Goal: Information Seeking & Learning: Learn about a topic

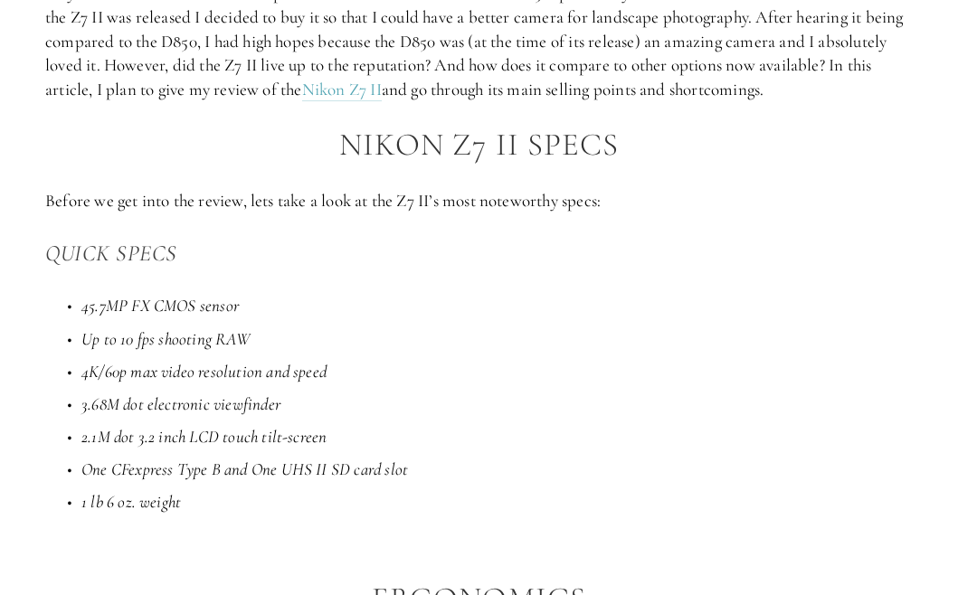
scroll to position [995, 0]
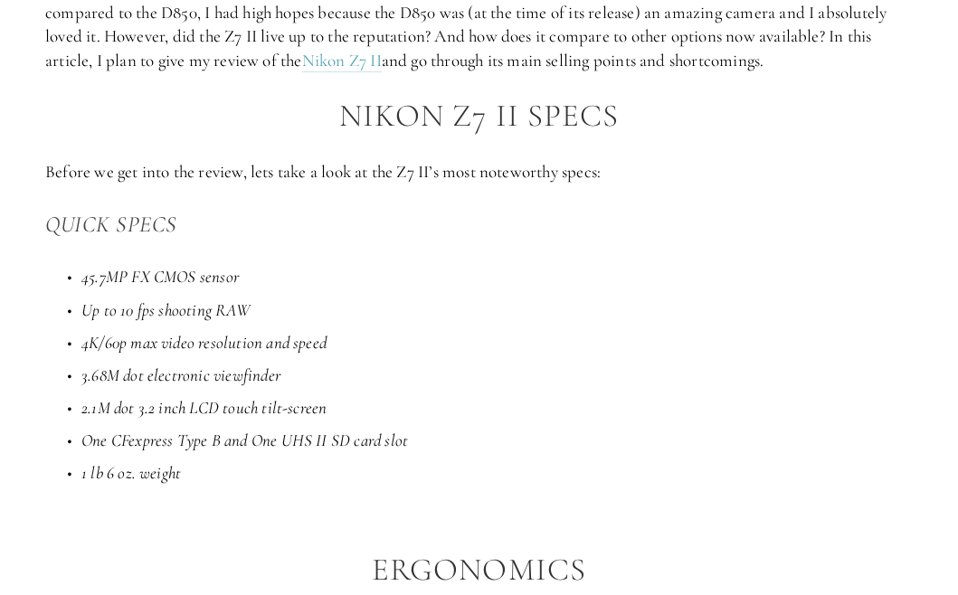
drag, startPoint x: 171, startPoint y: 278, endPoint x: 328, endPoint y: 300, distance: 159.1
click at [328, 300] on ul "45.7MP FX CMOS sensor Up to 10 fps shooting RAW 4K/60p max video resolution and…" at bounding box center [479, 375] width 868 height 220
click at [347, 294] on ul "45.7MP FX CMOS sensor Up to 10 fps shooting RAW 4K/60p max video resolution and…" at bounding box center [479, 375] width 868 height 220
drag, startPoint x: 175, startPoint y: 320, endPoint x: 254, endPoint y: 309, distance: 80.4
click at [233, 310] on p "Up to 10 fps shooting RAW" at bounding box center [497, 311] width 832 height 24
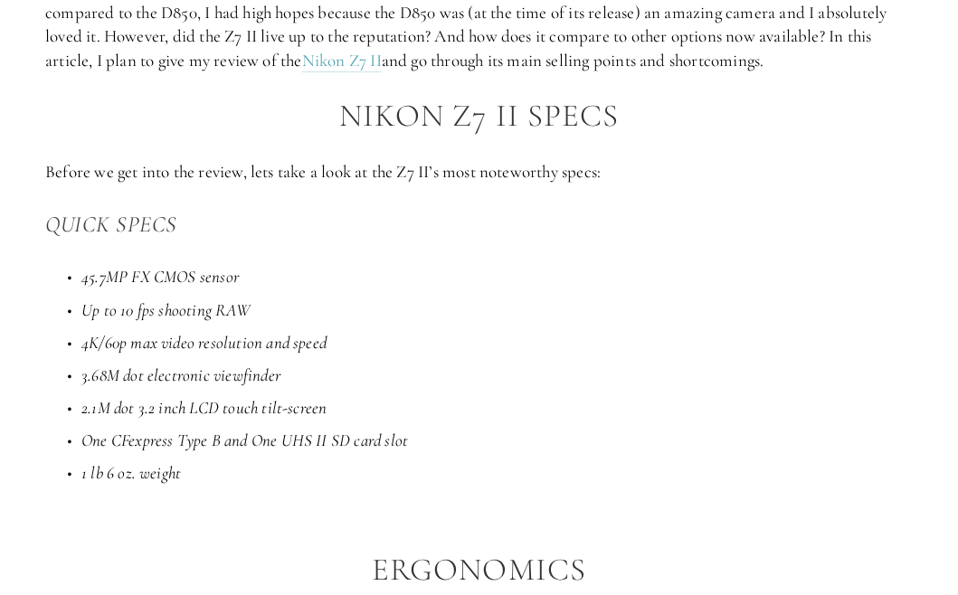
click at [312, 311] on p "Up to 10 fps shooting RAW" at bounding box center [497, 311] width 832 height 24
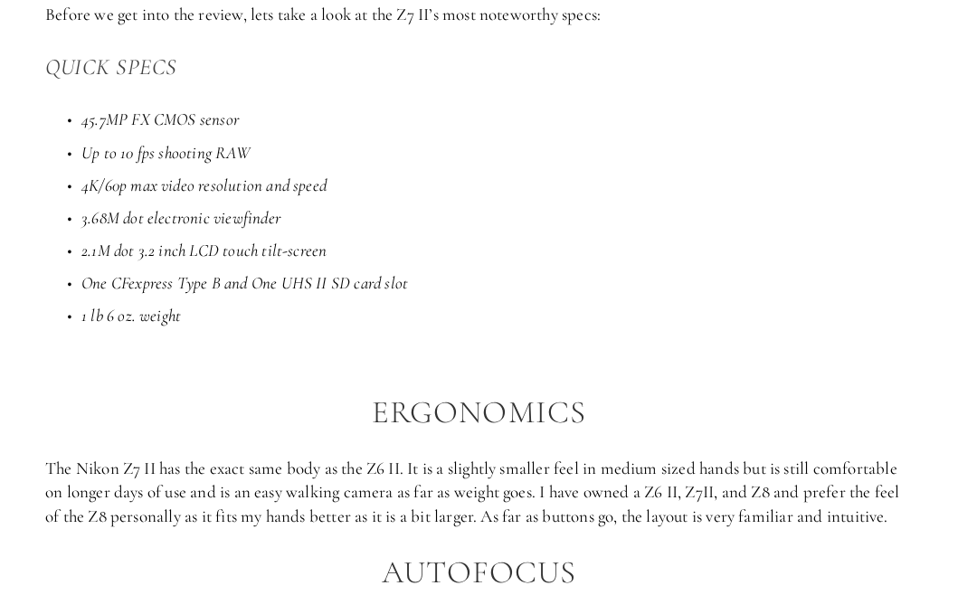
scroll to position [1176, 0]
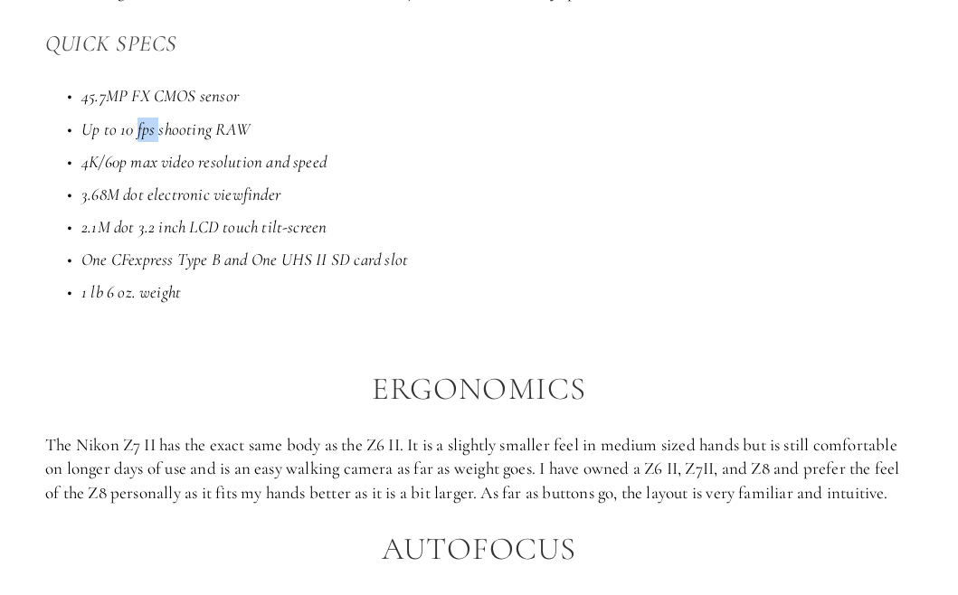
drag, startPoint x: 160, startPoint y: 128, endPoint x: 195, endPoint y: 131, distance: 35.5
click at [166, 128] on em "Up to 10 fps shooting RAW" at bounding box center [165, 129] width 169 height 21
click at [348, 139] on p "Up to 10 fps shooting RAW" at bounding box center [497, 130] width 832 height 24
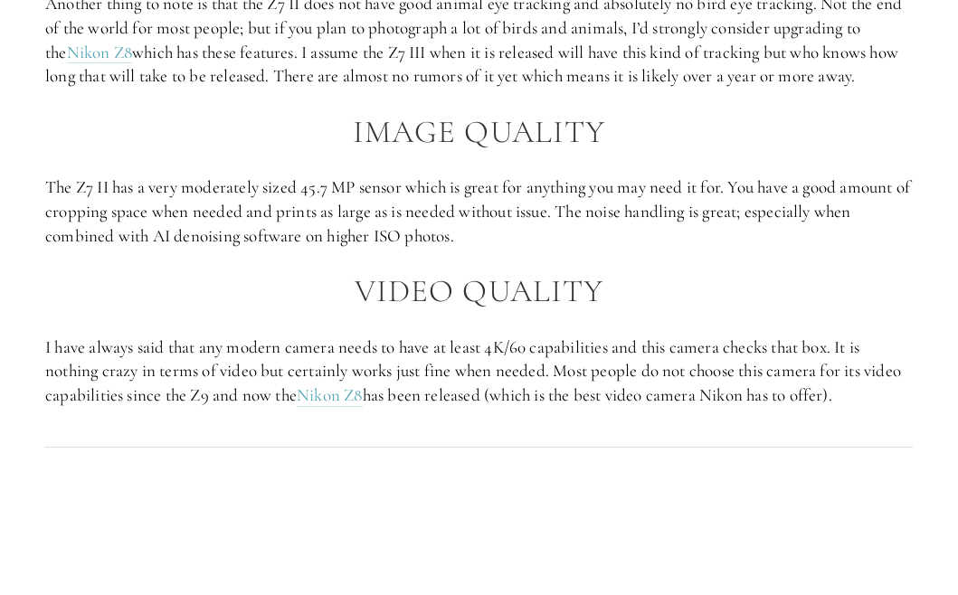
scroll to position [1991, 0]
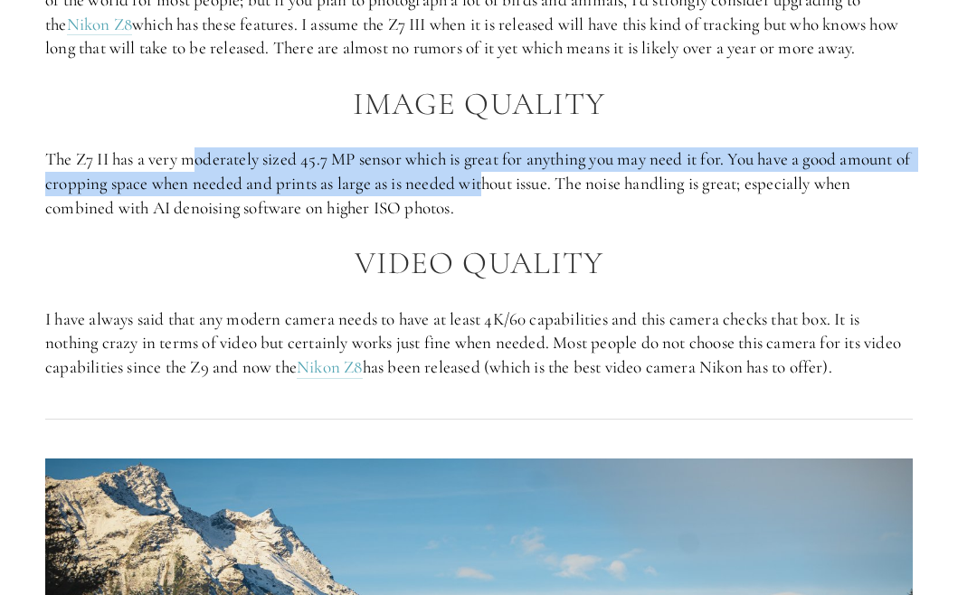
drag, startPoint x: 201, startPoint y: 149, endPoint x: 542, endPoint y: 204, distance: 345.6
click at [512, 194] on p "The Z7 II has a very moderately sized 45.7 MP sensor which is great for anythin…" at bounding box center [479, 183] width 868 height 72
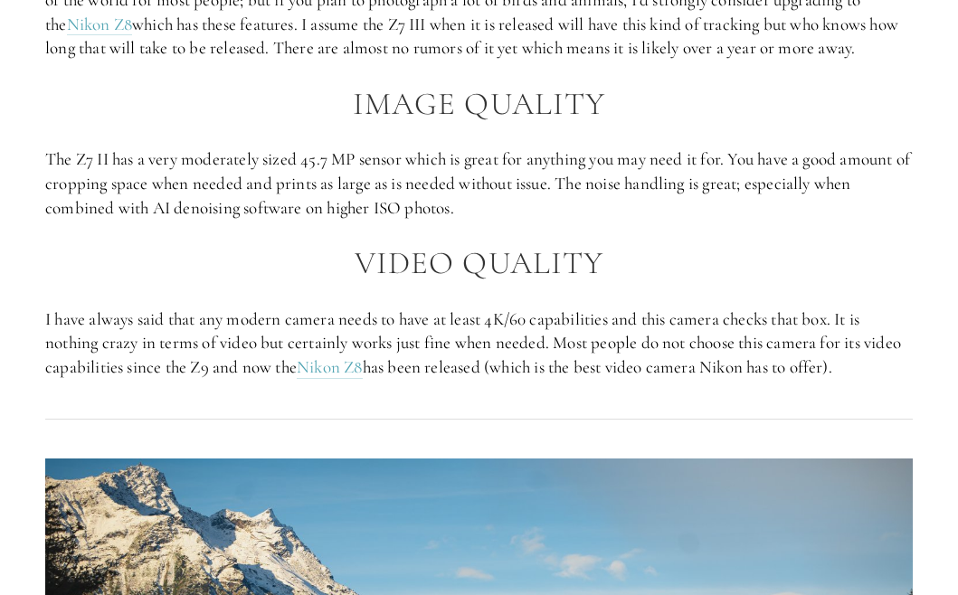
click at [580, 214] on p "The Z7 II has a very moderately sized 45.7 MP sensor which is great for anythin…" at bounding box center [479, 183] width 868 height 72
drag, startPoint x: 297, startPoint y: 167, endPoint x: 565, endPoint y: 221, distance: 273.1
click at [549, 218] on p "The Z7 II has a very moderately sized 45.7 MP sensor which is great for anythin…" at bounding box center [479, 183] width 868 height 72
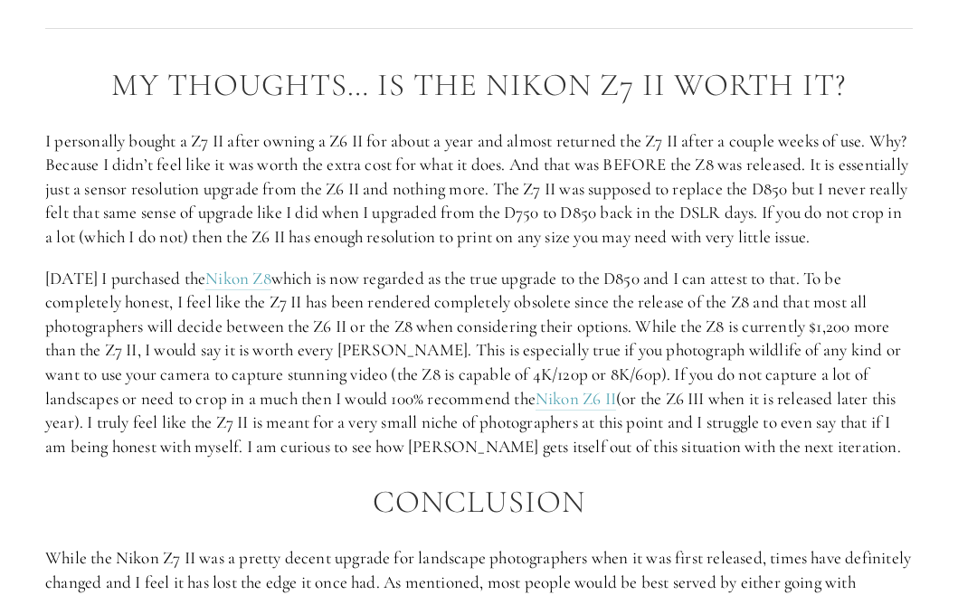
scroll to position [2986, 0]
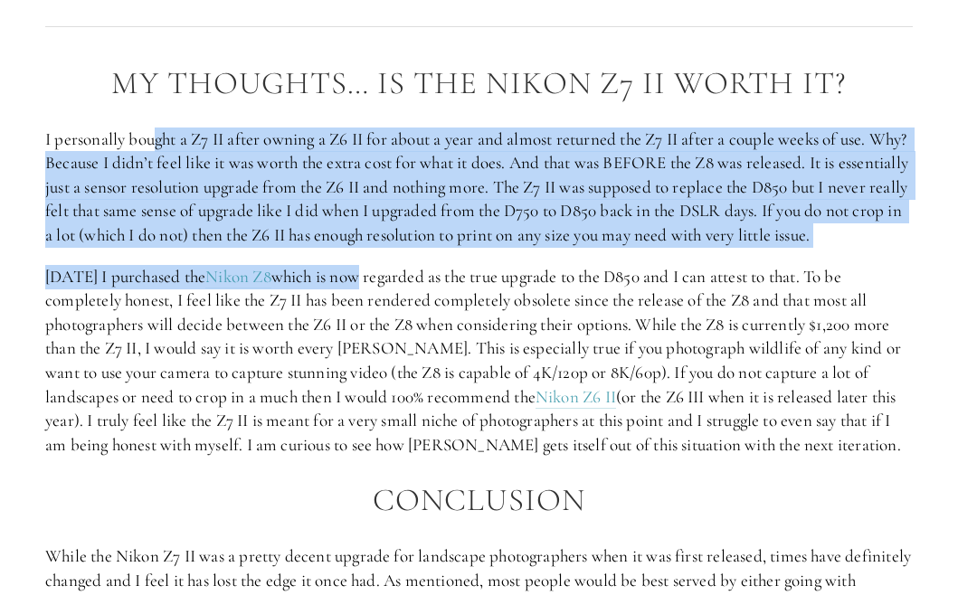
drag, startPoint x: 317, startPoint y: 224, endPoint x: 423, endPoint y: 288, distance: 124.1
click at [423, 288] on div "My Thoughts… Is The Nikon Z7 II Worth It? I personally bought a Z7 II after own…" at bounding box center [479, 398] width 868 height 664
click at [423, 282] on div "My Thoughts… Is The Nikon Z7 II Worth It? I personally bought a Z7 II after own…" at bounding box center [479, 398] width 868 height 664
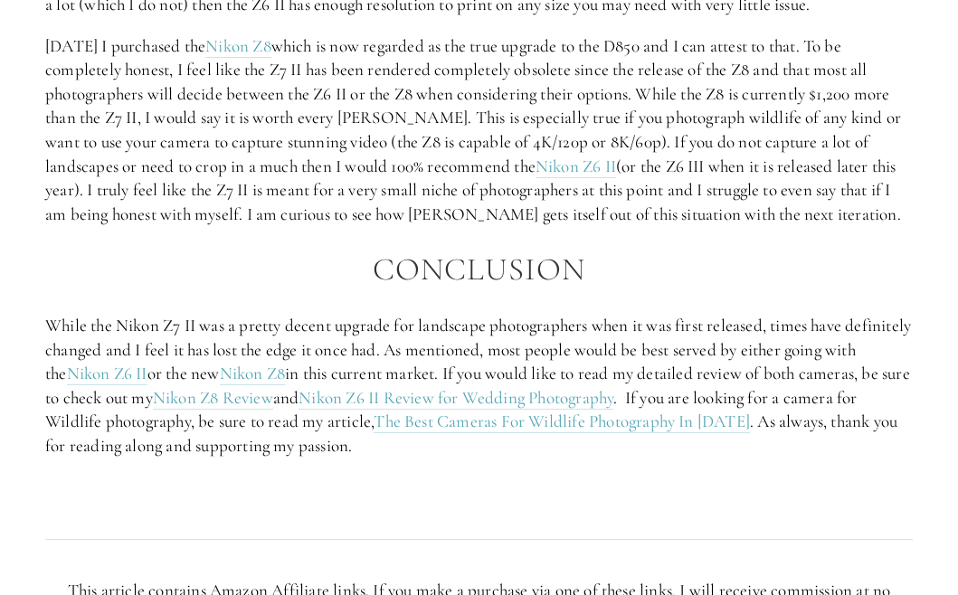
scroll to position [3438, 0]
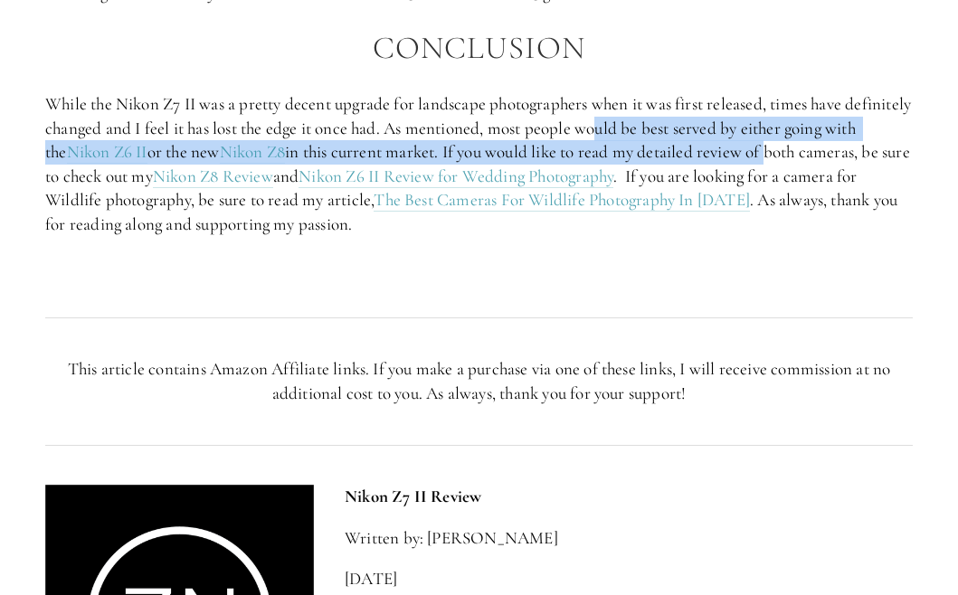
drag, startPoint x: 673, startPoint y: 158, endPoint x: 834, endPoint y: 171, distance: 161.6
click at [824, 166] on p "While the Nikon Z7 II was a pretty decent upgrade for landscape photographers w…" at bounding box center [479, 164] width 868 height 145
click at [891, 162] on p "While the Nikon Z7 II was a pretty decent upgrade for landscape photographers w…" at bounding box center [479, 164] width 868 height 145
